Goal: Navigation & Orientation: Find specific page/section

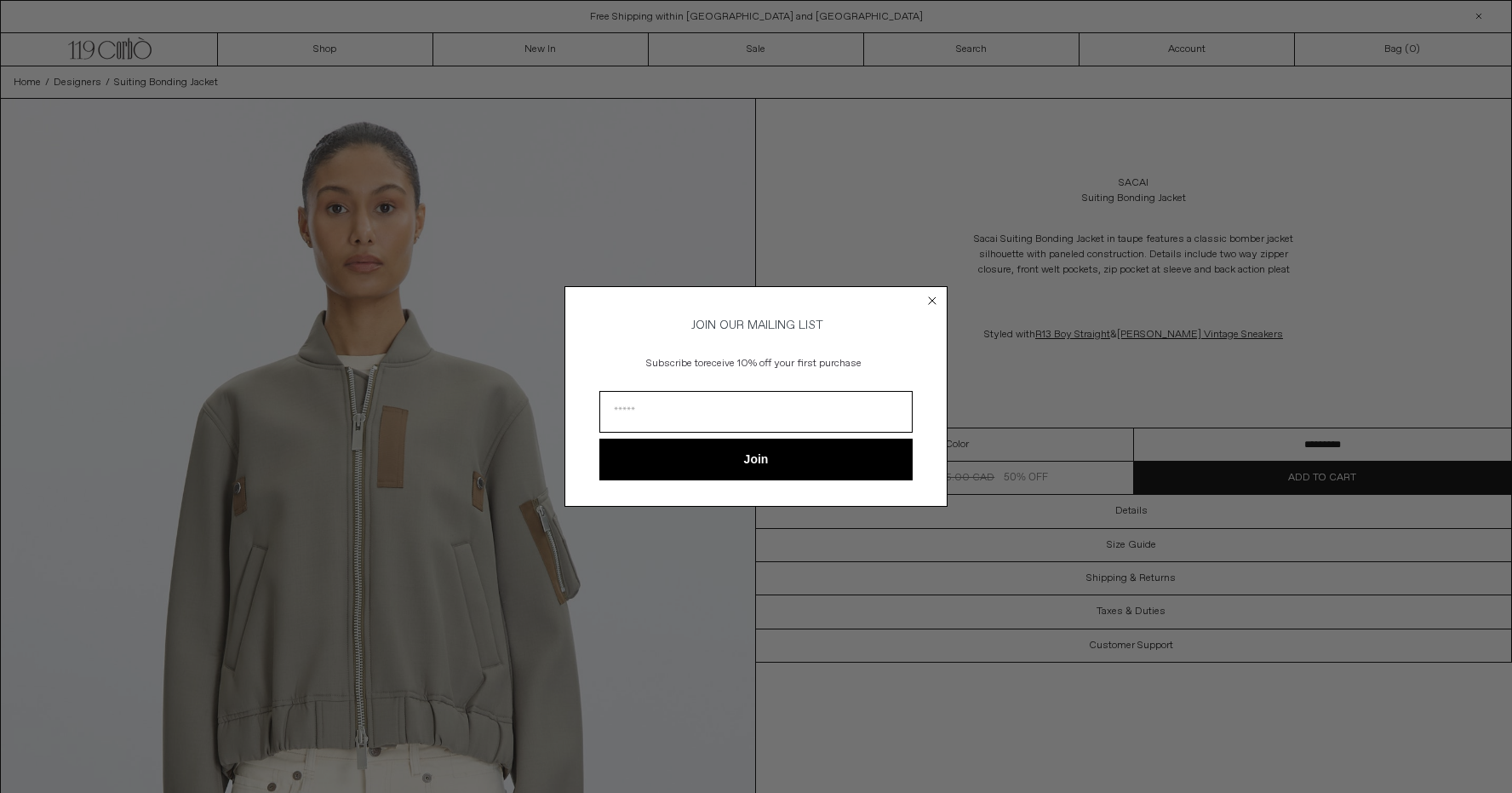
click at [939, 293] on circle "Close dialog" at bounding box center [933, 302] width 17 height 17
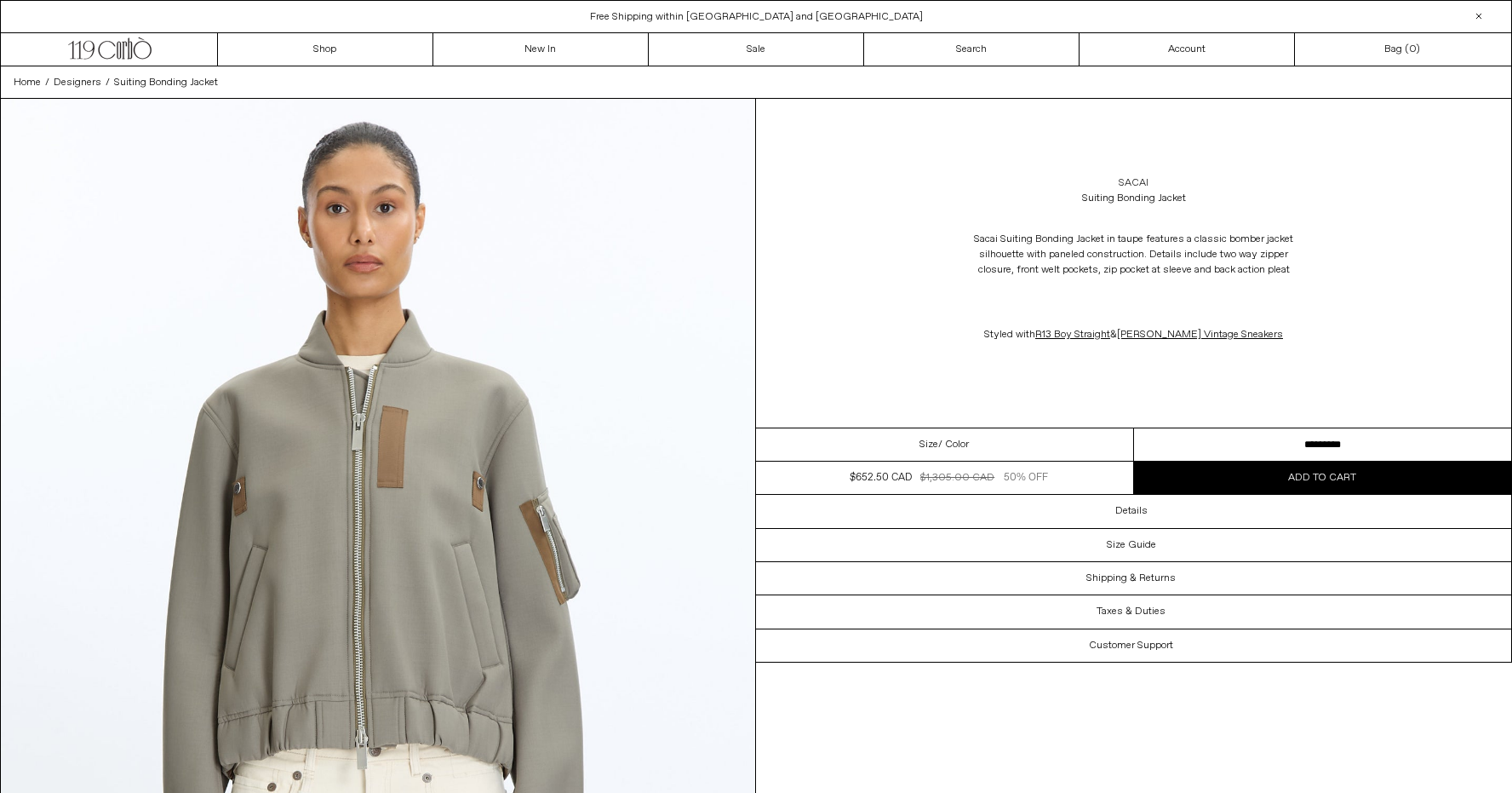
click at [1140, 181] on link "Sacai" at bounding box center [1133, 183] width 30 height 16
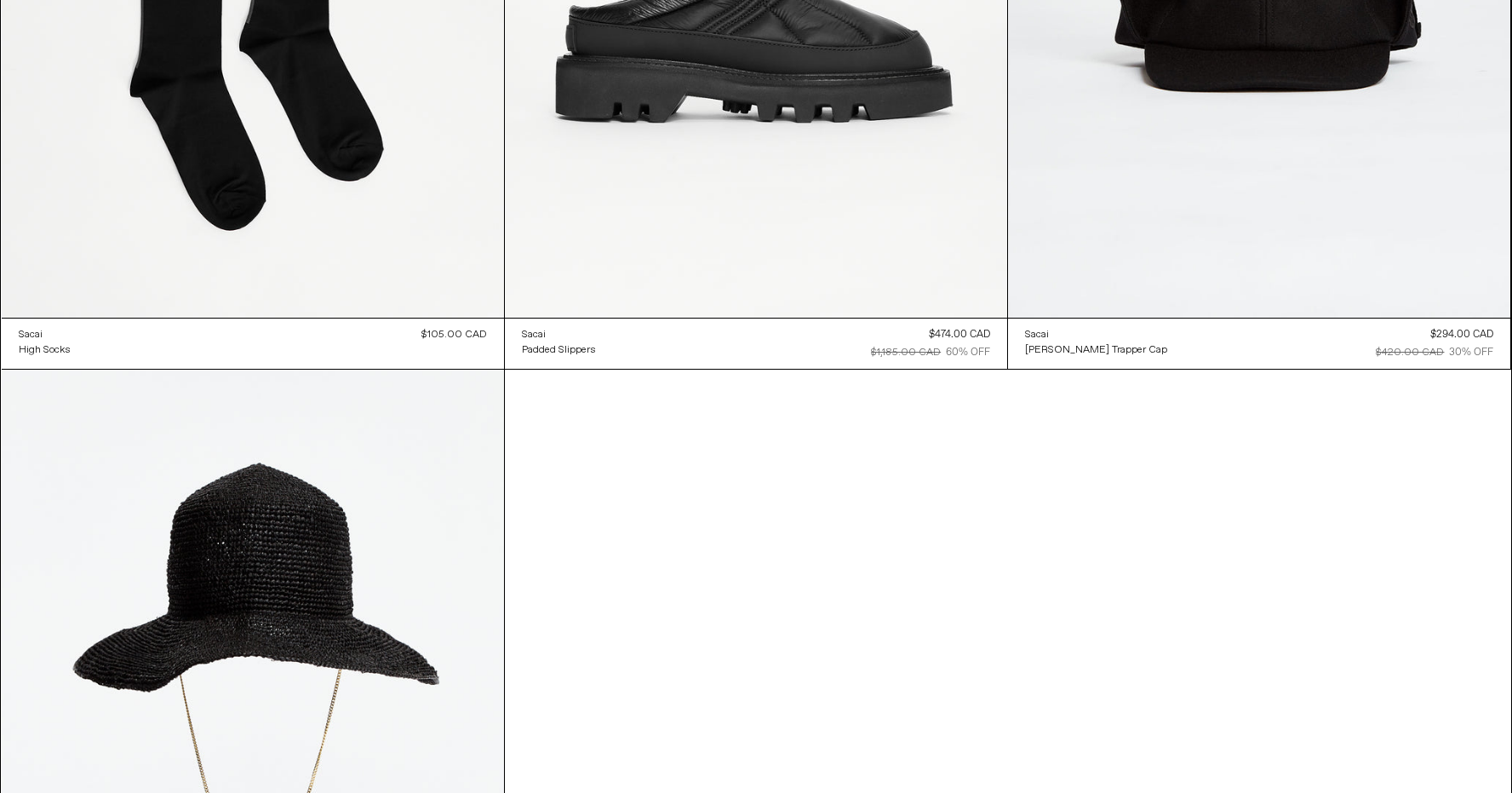
scroll to position [6524, 0]
